Goal: Check status: Check status

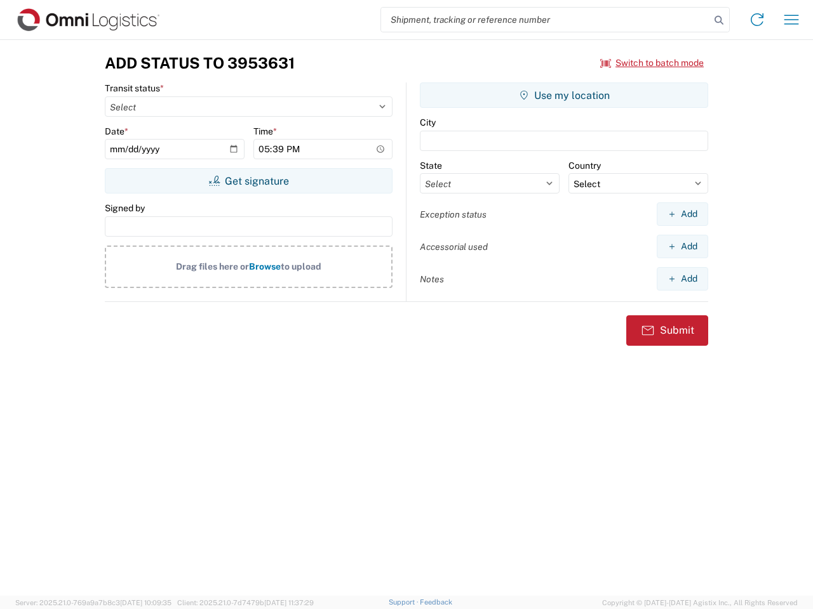
click at [545, 20] on input "search" at bounding box center [545, 20] width 329 height 24
click at [719, 20] on icon at bounding box center [719, 20] width 18 height 18
click at [757, 20] on icon at bounding box center [757, 20] width 20 height 20
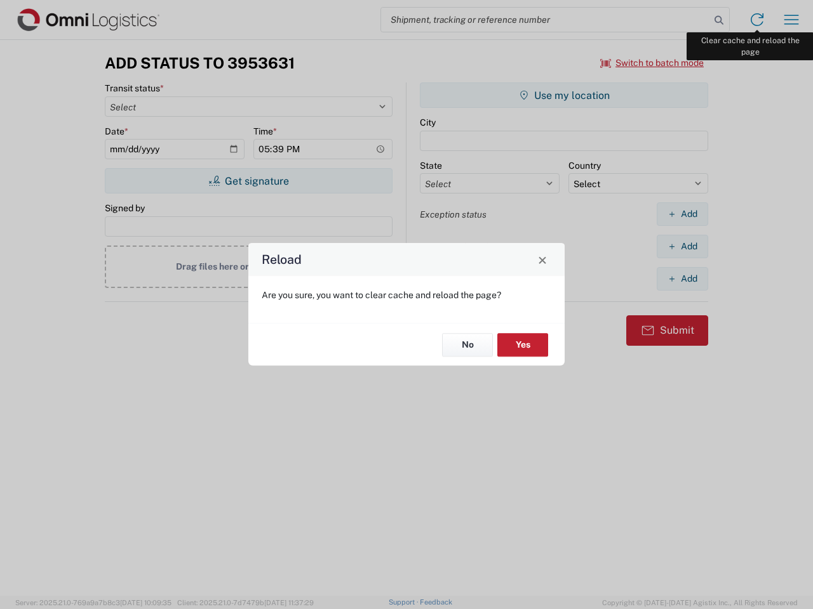
click at [791, 20] on div "Reload Are you sure, you want to clear cache and reload the page? No Yes" at bounding box center [406, 304] width 813 height 609
click at [652, 63] on div "Reload Are you sure, you want to clear cache and reload the page? No Yes" at bounding box center [406, 304] width 813 height 609
click at [248, 181] on div "Reload Are you sure, you want to clear cache and reload the page? No Yes" at bounding box center [406, 304] width 813 height 609
click at [564, 95] on div "Reload Are you sure, you want to clear cache and reload the page? No Yes" at bounding box center [406, 304] width 813 height 609
click at [682, 214] on div "Reload Are you sure, you want to clear cache and reload the page? No Yes" at bounding box center [406, 304] width 813 height 609
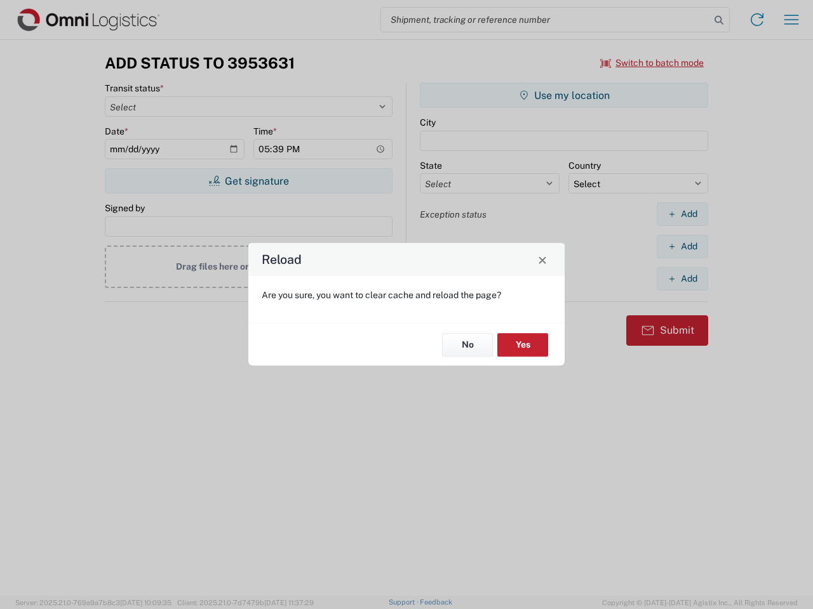
click at [682, 246] on div "Reload Are you sure, you want to clear cache and reload the page? No Yes" at bounding box center [406, 304] width 813 height 609
click at [682, 279] on div "Reload Are you sure, you want to clear cache and reload the page? No Yes" at bounding box center [406, 304] width 813 height 609
